Goal: Information Seeking & Learning: Learn about a topic

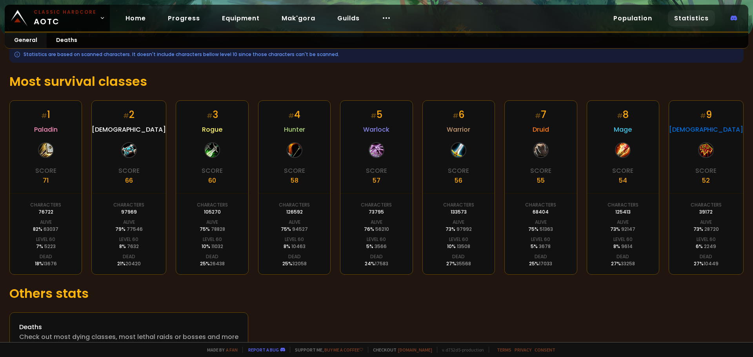
scroll to position [119, 0]
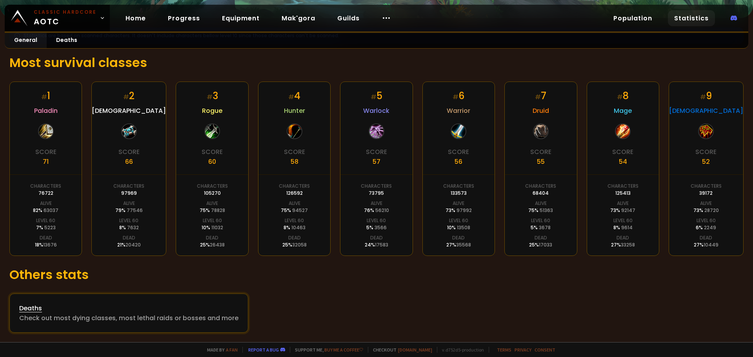
click at [152, 309] on div "Deaths" at bounding box center [128, 309] width 219 height 10
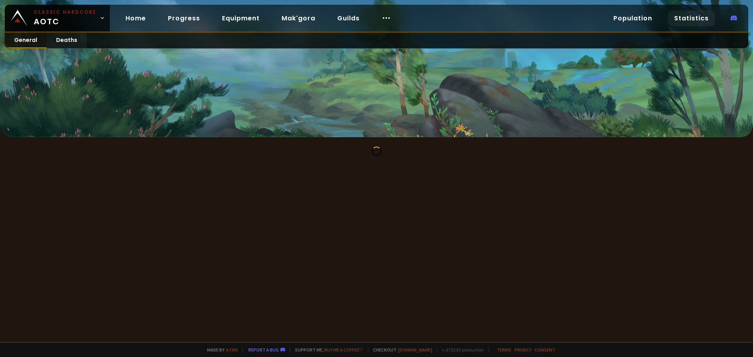
click at [20, 41] on link "General" at bounding box center [26, 40] width 42 height 15
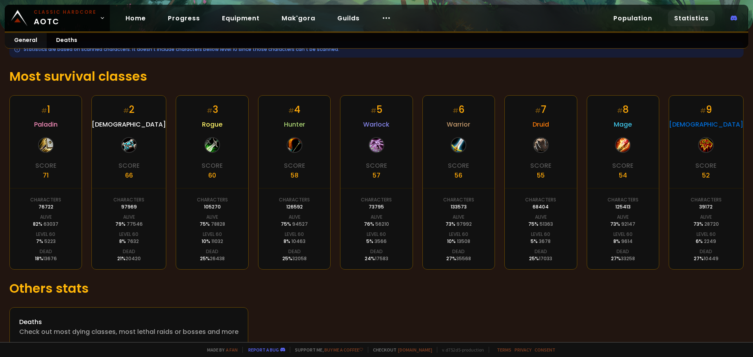
scroll to position [119, 0]
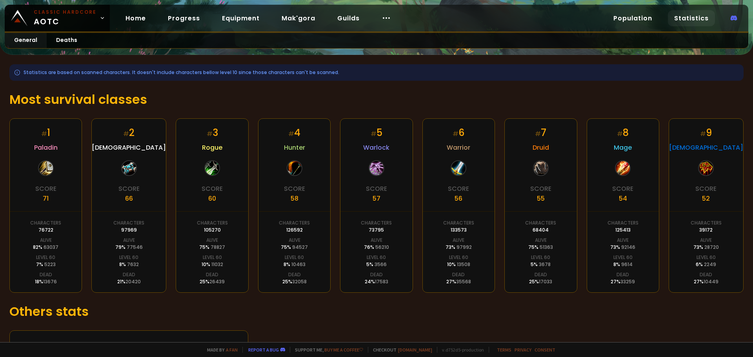
scroll to position [118, 0]
